Goal: Task Accomplishment & Management: Manage account settings

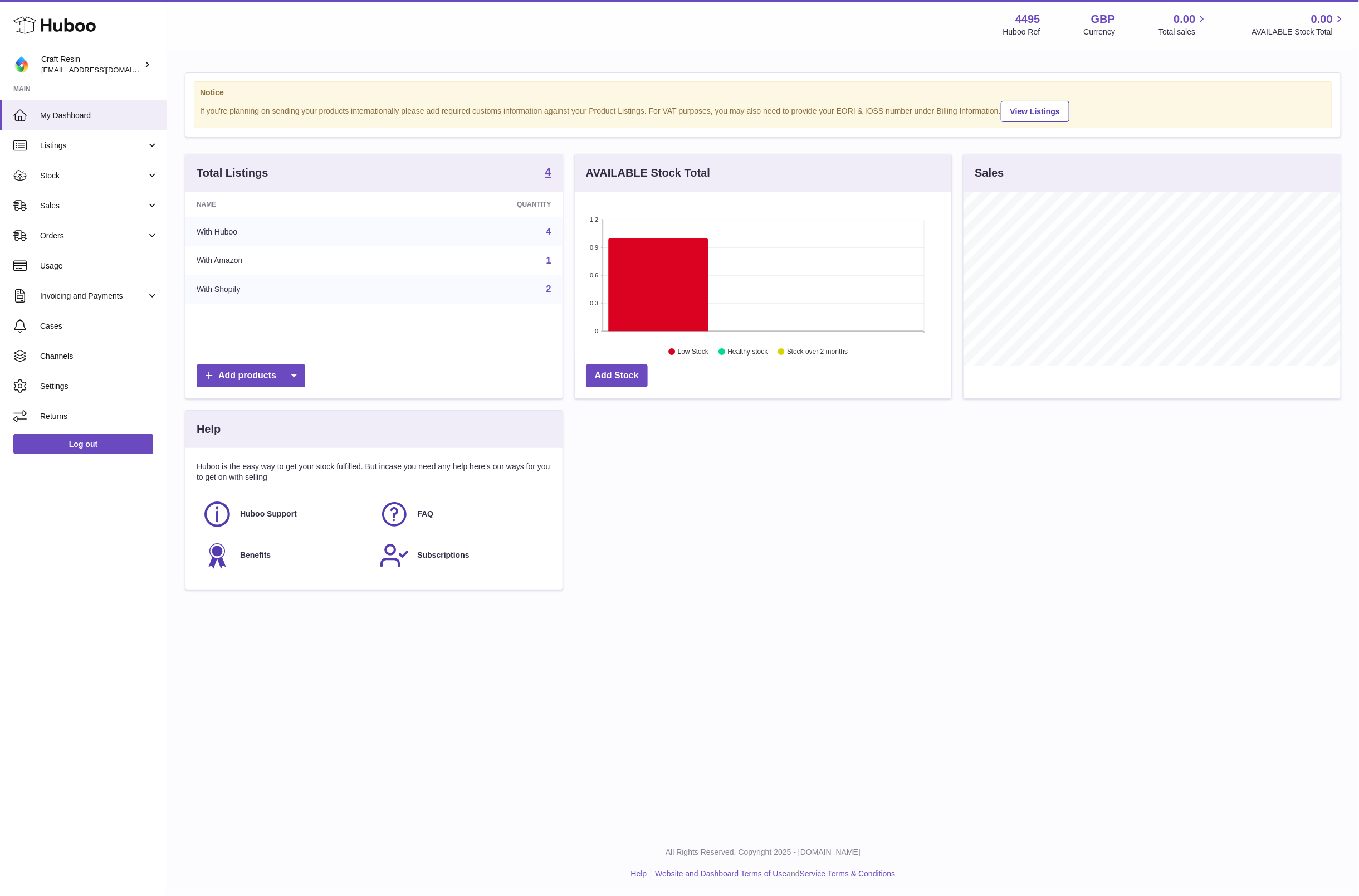
scroll to position [174, 377]
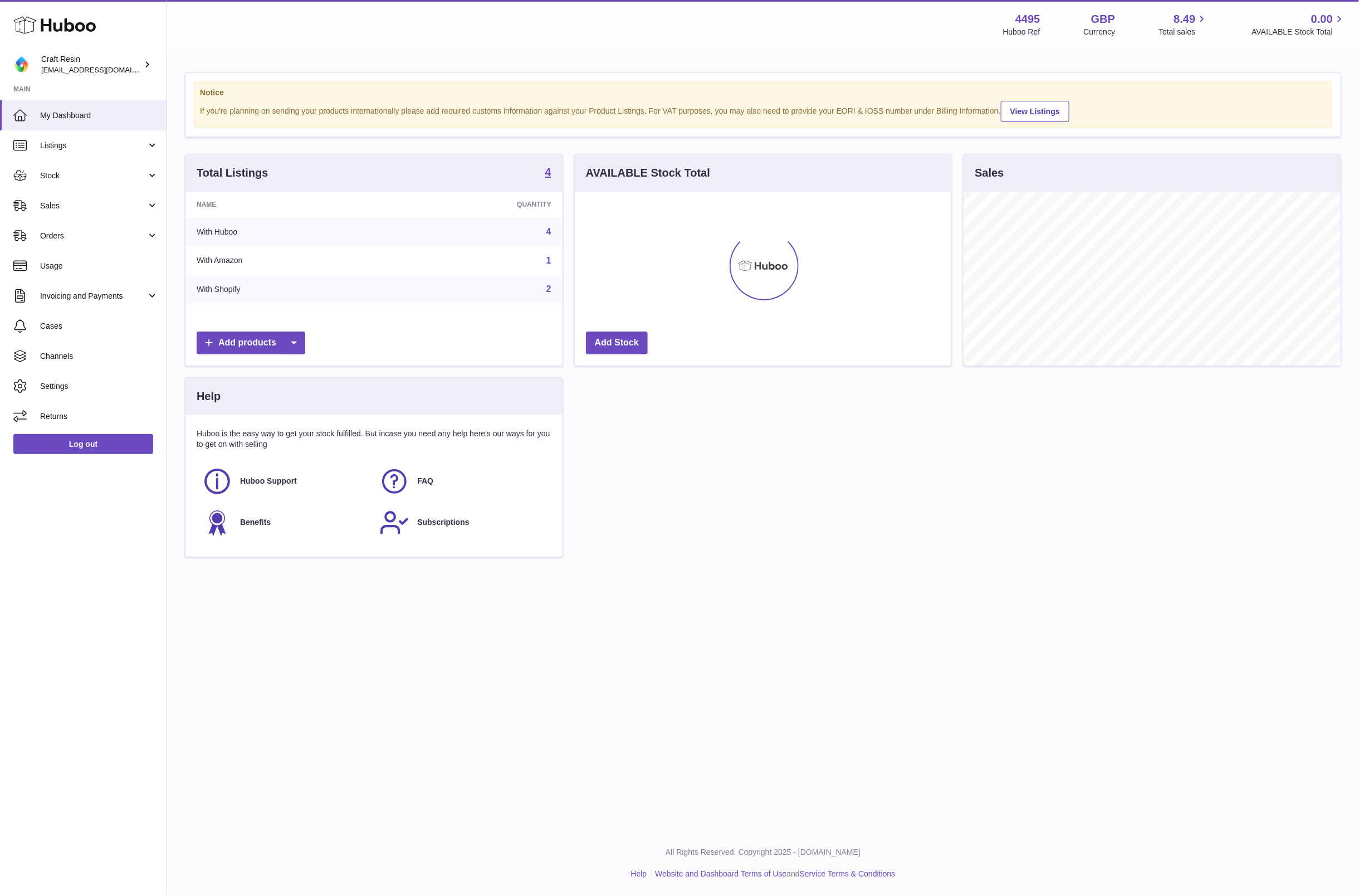
scroll to position [174, 377]
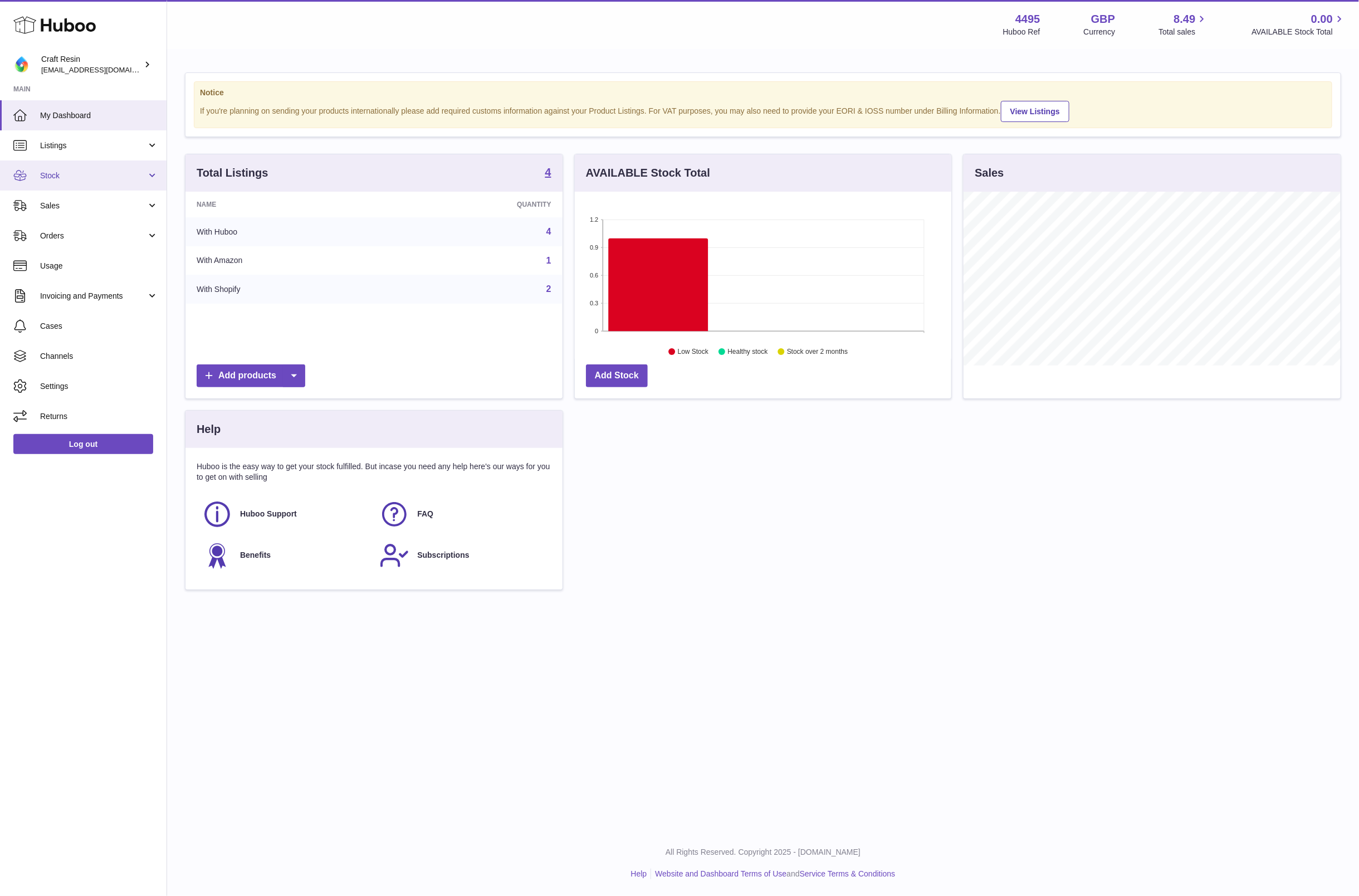
click at [51, 178] on span "Stock" at bounding box center [93, 175] width 106 height 10
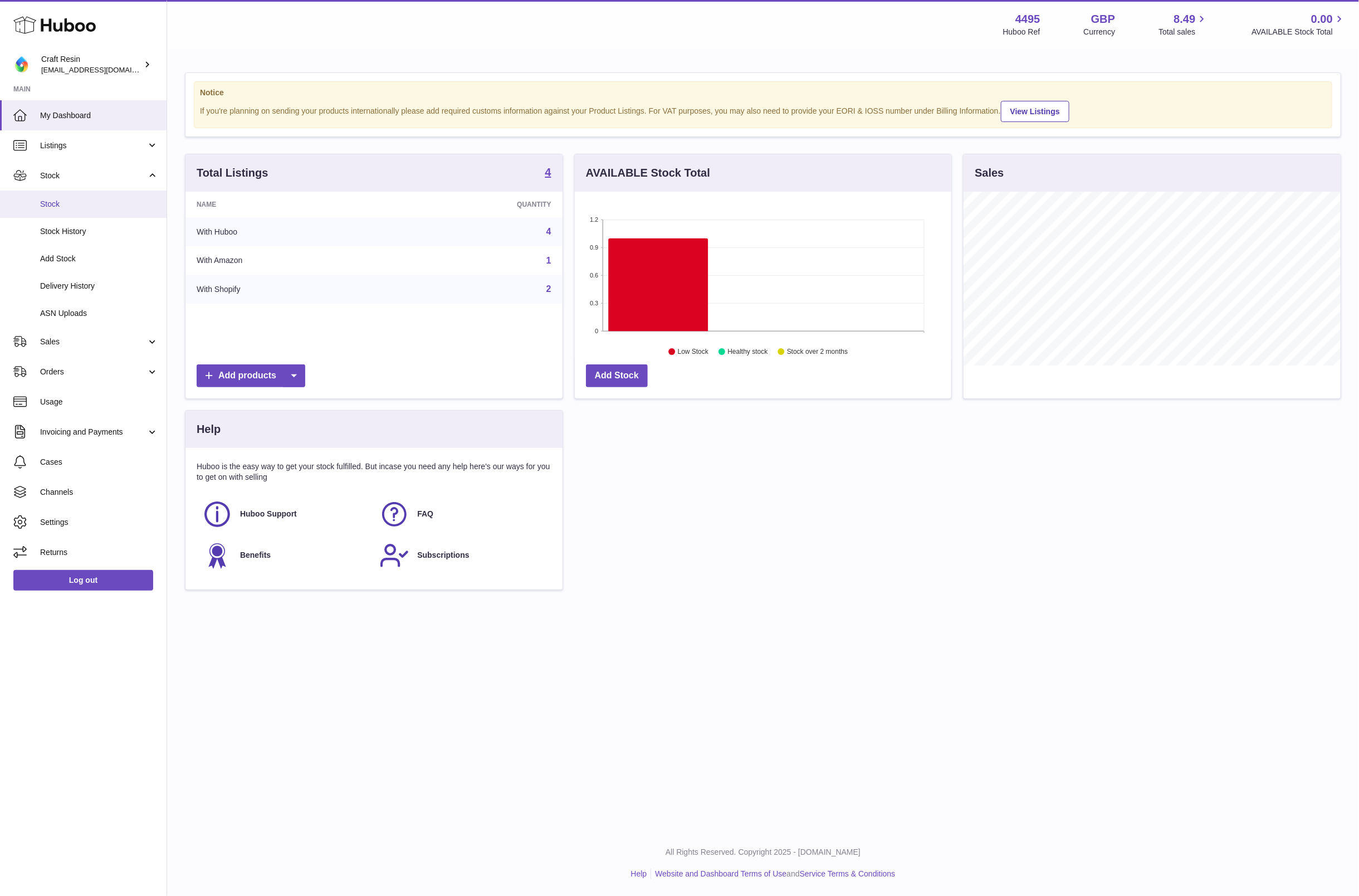
click at [52, 196] on link "Stock" at bounding box center [83, 204] width 167 height 27
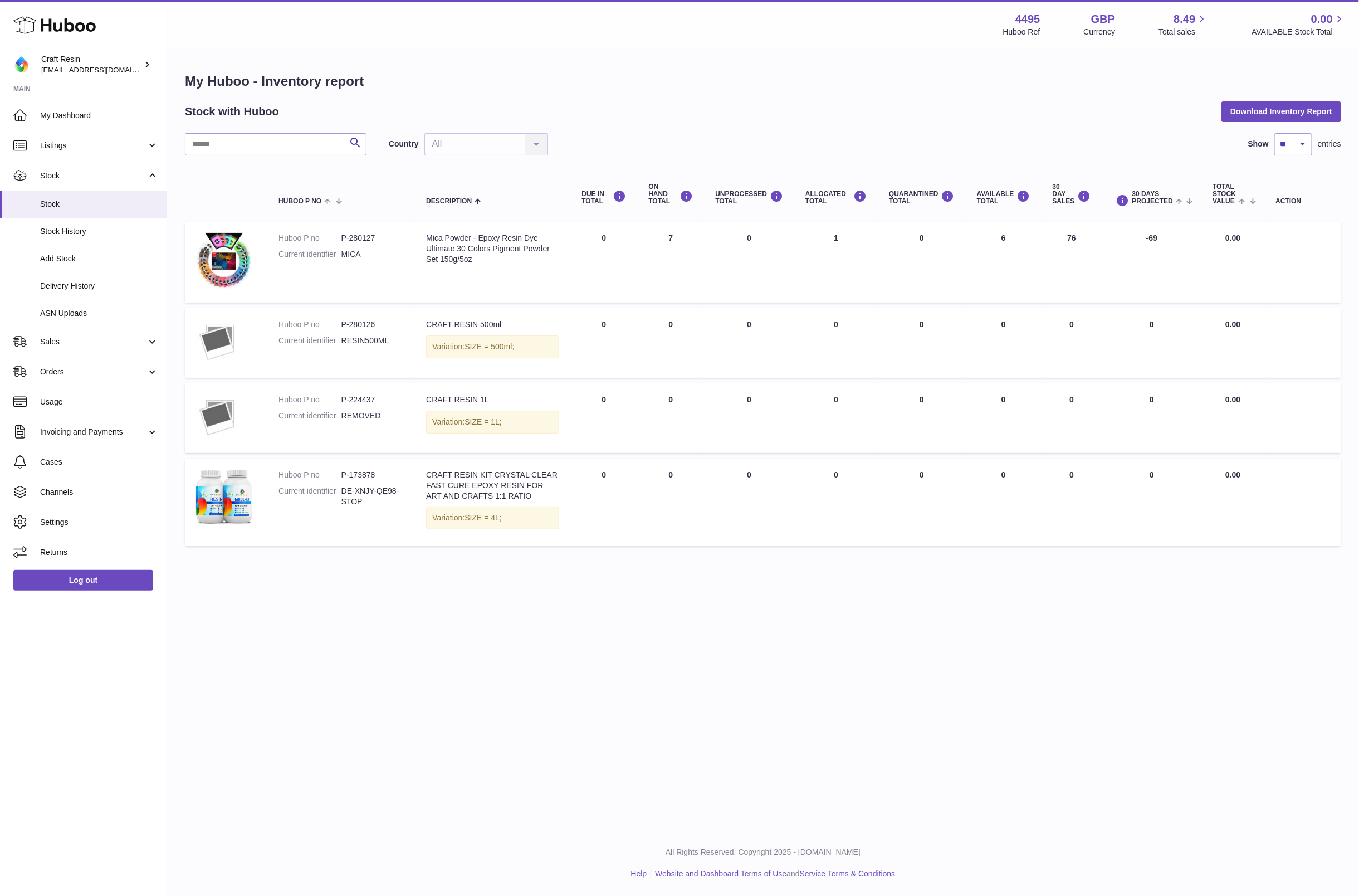
click at [382, 37] on div "Menu Huboo 4495 Huboo Ref GBP Currency 8.49 Total sales 0.00 AVAILABLE Stock To…" at bounding box center [763, 25] width 1165 height 26
